Goal: Transaction & Acquisition: Purchase product/service

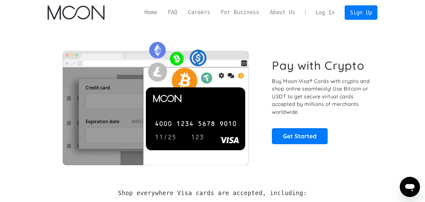
click at [333, 13] on link "Log In" at bounding box center [325, 13] width 30 height 14
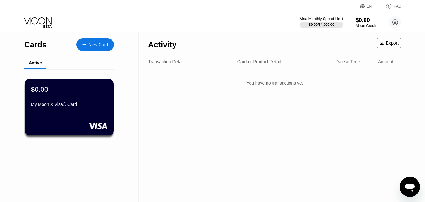
click at [320, 26] on div "$0.00 / $4,000.00" at bounding box center [321, 25] width 25 height 4
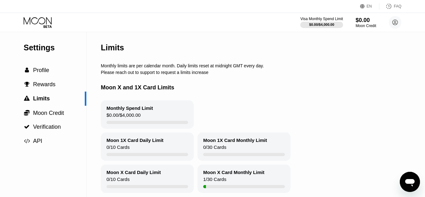
click at [49, 19] on icon at bounding box center [38, 22] width 29 height 11
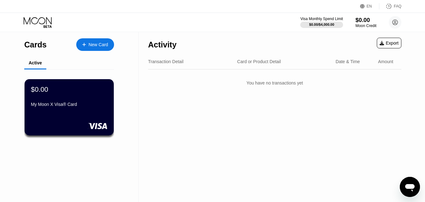
click at [365, 20] on div "$0.00" at bounding box center [365, 20] width 21 height 7
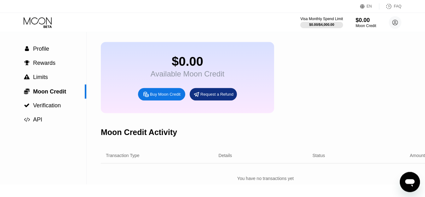
scroll to position [32, 0]
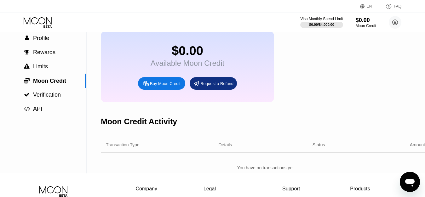
click at [170, 86] on div "Buy Moon Credit" at bounding box center [165, 83] width 31 height 5
type input "0"
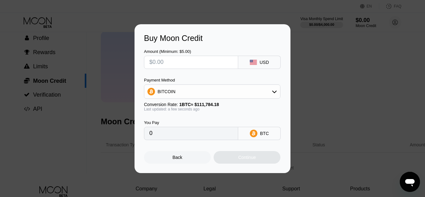
click at [204, 76] on div "Amount (Minimum: $5.00) USD Payment Method BITCOIN Conversion Rate: 1 BTC ≈ $11…" at bounding box center [212, 91] width 137 height 97
click at [199, 161] on div "Back" at bounding box center [177, 157] width 67 height 13
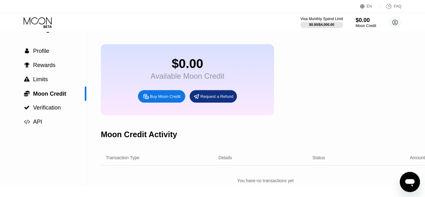
scroll to position [0, 0]
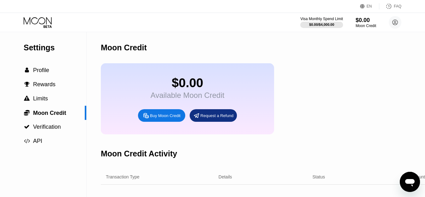
click at [46, 29] on div "Visa Monthly Spend Limit $0.00 / $4,000.00 $0.00 Moon Credit [EMAIL_ADDRESS][DO…" at bounding box center [212, 22] width 425 height 19
click at [46, 26] on icon at bounding box center [38, 22] width 29 height 11
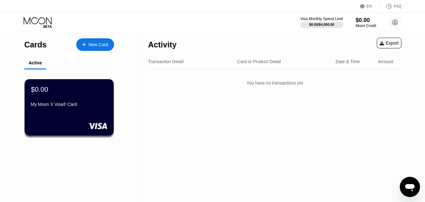
click at [105, 44] on div "New Card" at bounding box center [98, 44] width 20 height 5
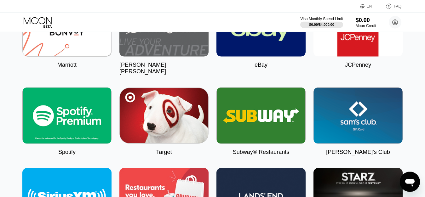
scroll to position [1882, 0]
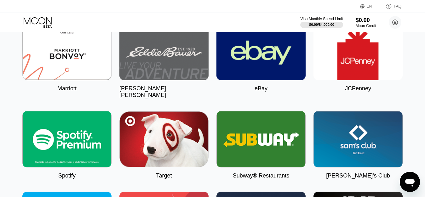
click at [364, 80] on img at bounding box center [357, 52] width 89 height 56
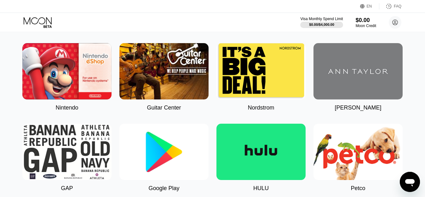
scroll to position [257, 0]
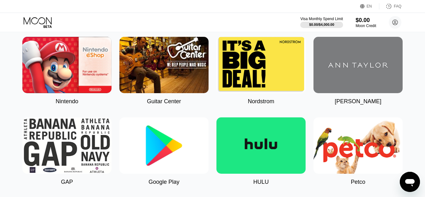
click at [172, 141] on img at bounding box center [163, 145] width 89 height 56
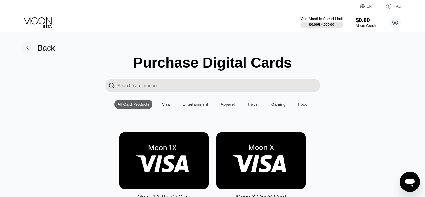
scroll to position [64, 0]
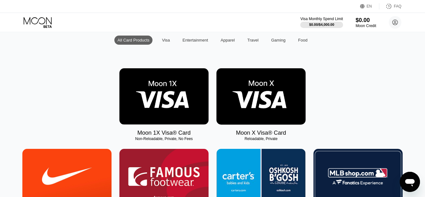
click at [272, 112] on img at bounding box center [260, 96] width 89 height 56
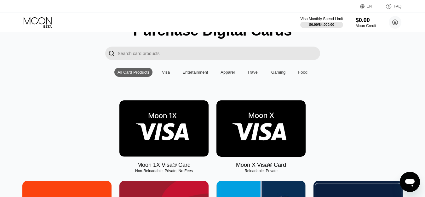
scroll to position [96, 0]
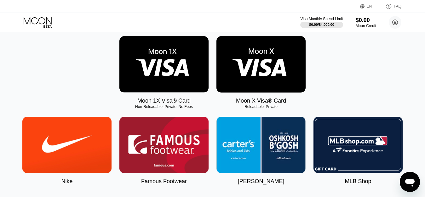
click at [253, 109] on div "Reloadable, Private" at bounding box center [260, 107] width 89 height 4
click at [257, 104] on div "Moon X Visa® Card" at bounding box center [261, 101] width 50 height 7
click at [257, 83] on img at bounding box center [260, 64] width 89 height 56
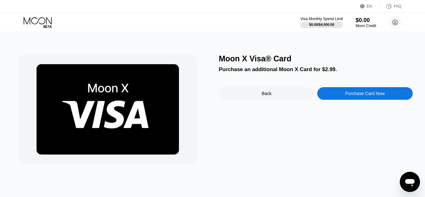
click at [364, 95] on div "Purchase Card Now" at bounding box center [364, 93] width 39 height 5
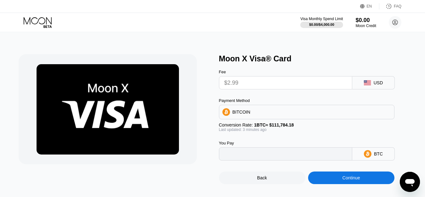
type input "0.00002675"
click at [42, 27] on icon at bounding box center [38, 22] width 29 height 11
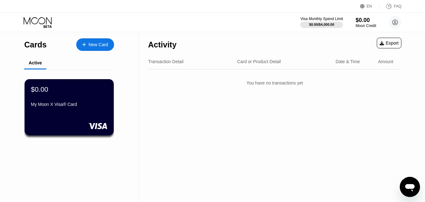
click at [98, 48] on div "New Card" at bounding box center [98, 44] width 20 height 5
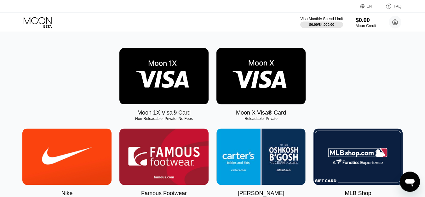
scroll to position [96, 0]
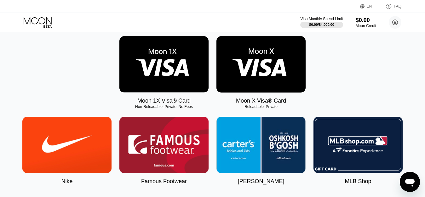
click at [164, 104] on div "Moon 1X Visa® Card" at bounding box center [163, 101] width 53 height 7
click at [160, 82] on img at bounding box center [163, 64] width 89 height 56
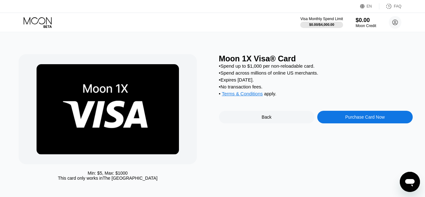
click at [303, 76] on div "• Spend across millions of online US merchants." at bounding box center [316, 72] width 194 height 5
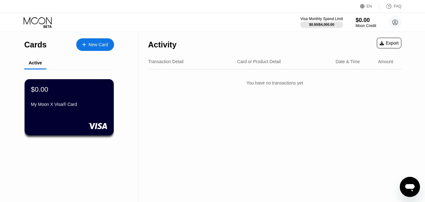
click at [95, 41] on div "New Card" at bounding box center [95, 44] width 38 height 13
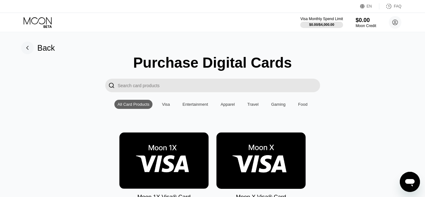
click at [270, 171] on img at bounding box center [260, 161] width 89 height 56
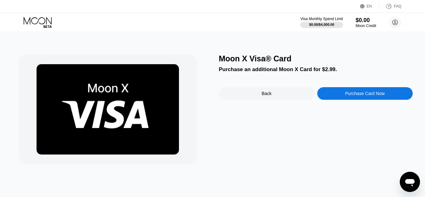
click at [1, 0] on div "EN Language Select an item Save FAQ" at bounding box center [212, 6] width 425 height 13
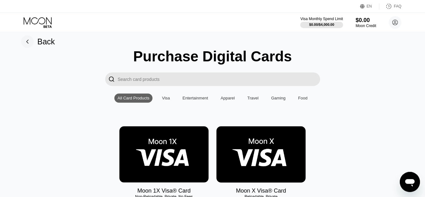
scroll to position [64, 0]
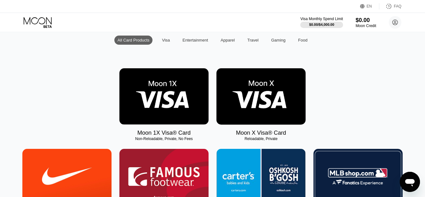
click at [269, 102] on img at bounding box center [260, 96] width 89 height 56
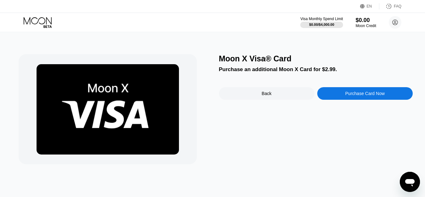
click at [287, 75] on div "Moon X Visa® Card Purchase an additional Moon X Card for $2.99. Back Purchase C…" at bounding box center [316, 109] width 194 height 110
click at [295, 54] on div "Moon X Visa® Card Purchase an additional Moon X Card for $2.99. Back Purchase C…" at bounding box center [212, 114] width 430 height 165
